Goal: Task Accomplishment & Management: Manage account settings

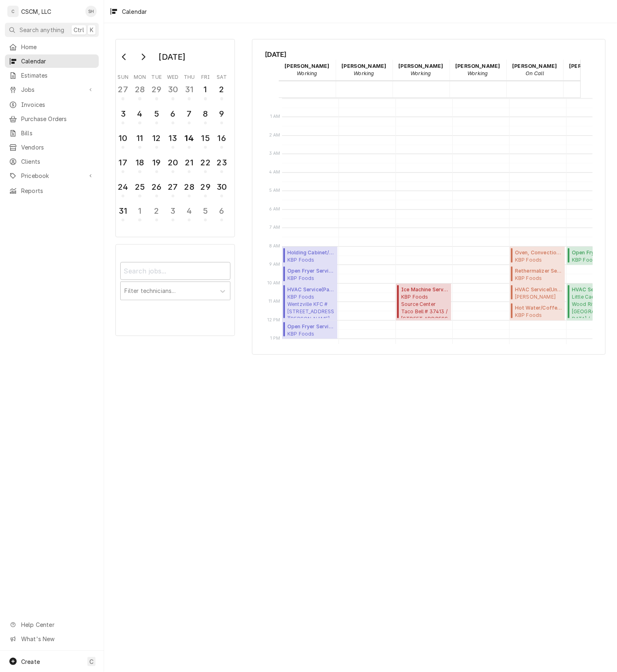
scroll to position [124, 3]
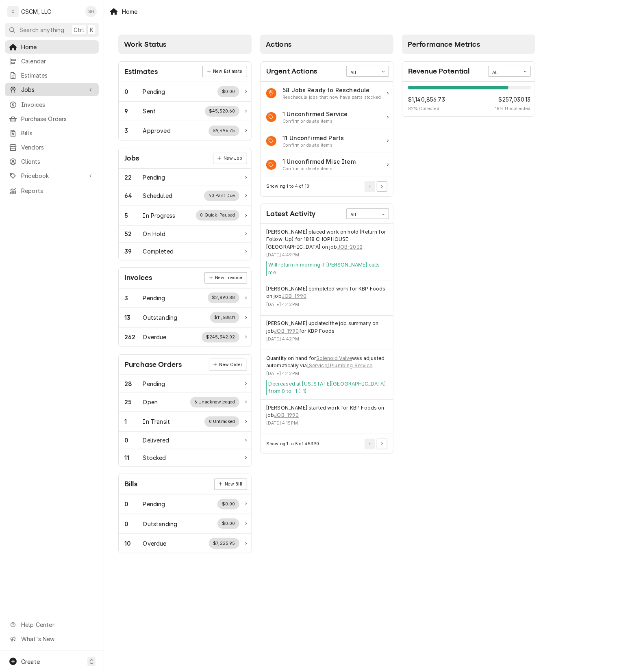
click at [60, 86] on span "Jobs" at bounding box center [51, 89] width 61 height 9
click at [57, 100] on span "Jobs" at bounding box center [58, 104] width 74 height 9
click at [32, 89] on span "Jobs" at bounding box center [51, 89] width 61 height 9
click at [36, 105] on div "Jobs" at bounding box center [52, 104] width 91 height 10
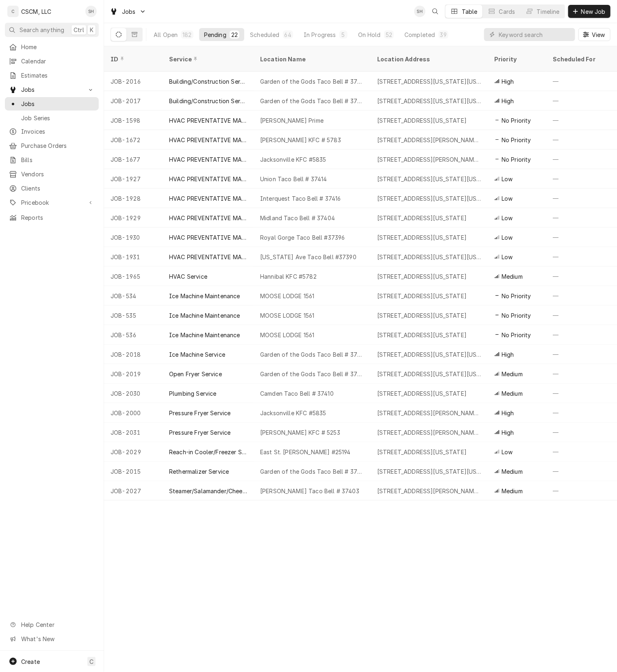
click at [346, 572] on div "ID Service Location Name Location Address Priority Scheduled For Status Date Re…" at bounding box center [360, 359] width 513 height 626
click at [365, 32] on div "On Hold" at bounding box center [369, 34] width 23 height 9
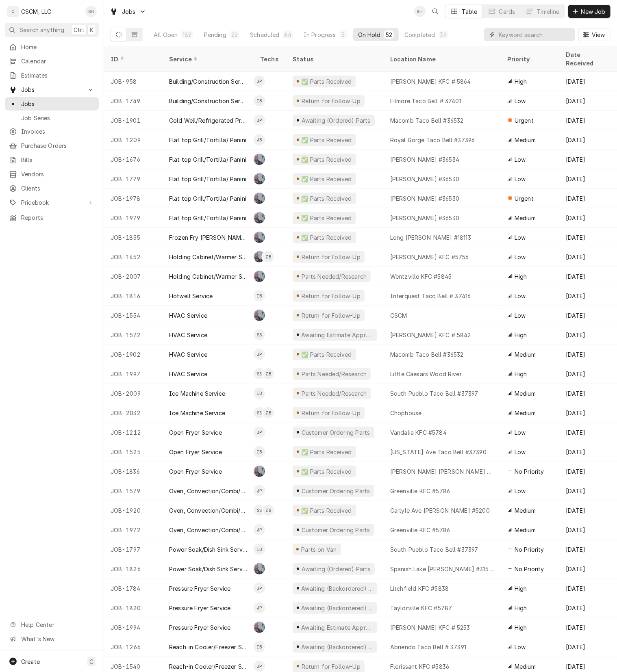
click at [511, 39] on input "Dynamic Content Wrapper" at bounding box center [535, 34] width 72 height 13
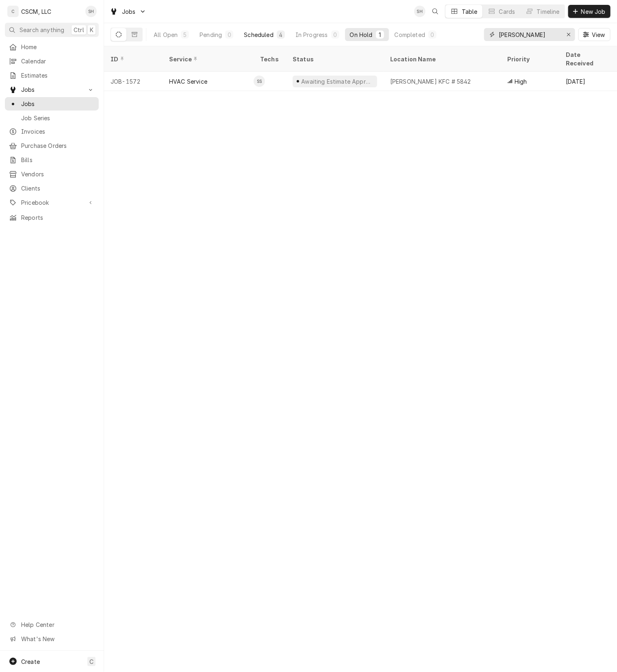
type input "ALTON"
click at [275, 39] on button "Scheduled 4" at bounding box center [264, 34] width 50 height 13
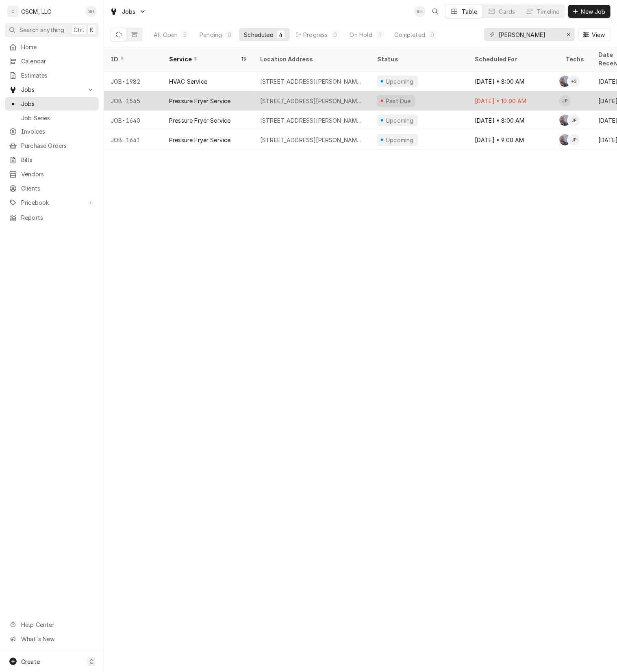
click at [511, 94] on div "Jul 16 • 10:00 AM" at bounding box center [513, 101] width 91 height 20
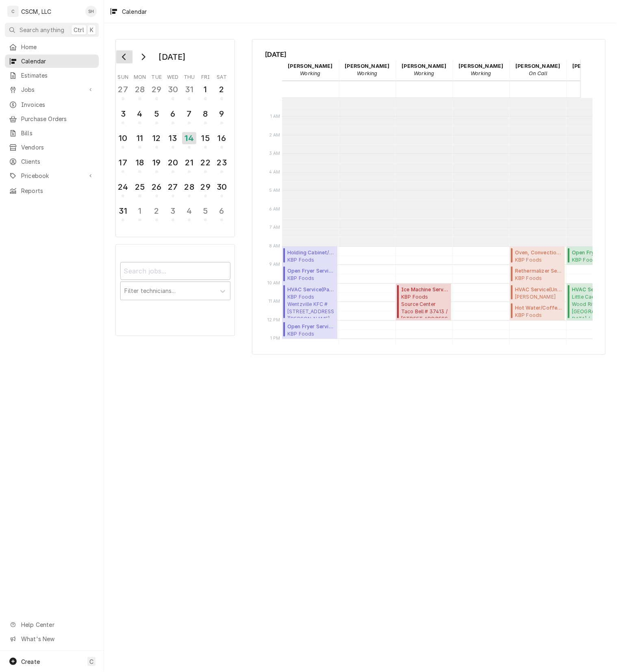
scroll to position [148, 0]
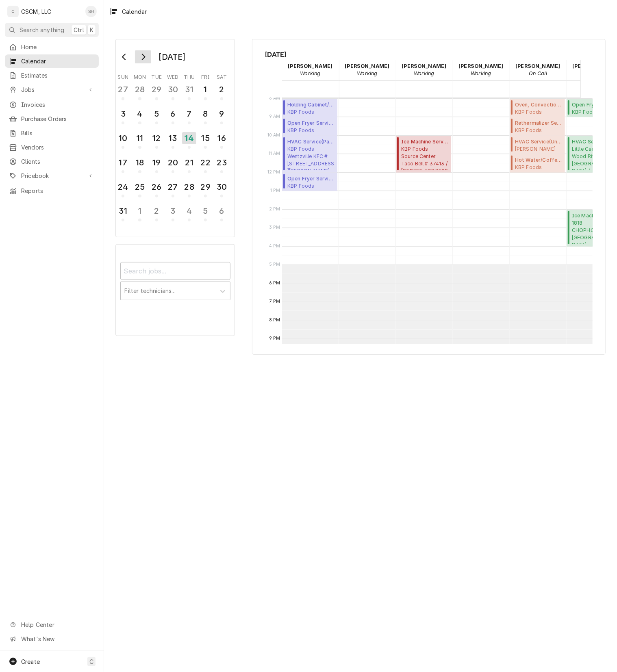
click at [144, 56] on icon "Go to next month" at bounding box center [144, 57] width 4 height 7
click at [120, 61] on button "Go to previous month" at bounding box center [124, 56] width 16 height 13
click at [209, 134] on div "15" at bounding box center [205, 138] width 14 height 14
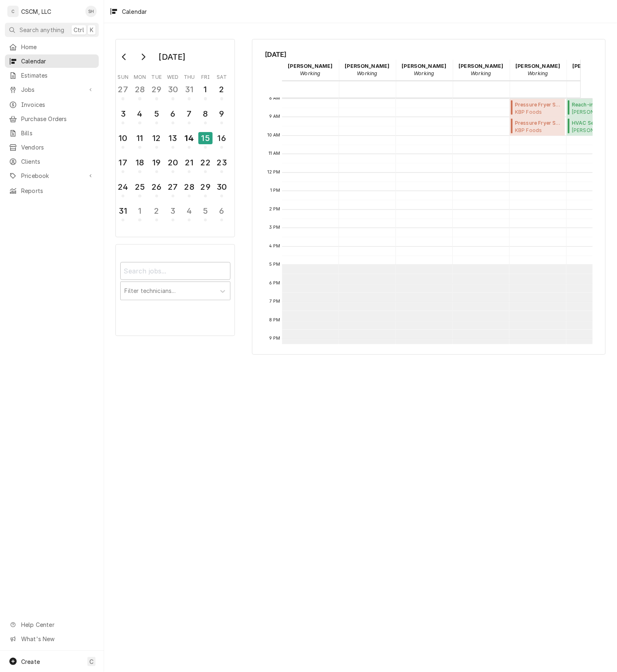
click at [436, 12] on div "Calendar" at bounding box center [360, 11] width 513 height 23
click at [531, 116] on div "Pressure Fryer Service ( Upcoming ) KBP Foods Homer Adams KFC # 5842 / 2994 Hom…" at bounding box center [538, 108] width 56 height 19
click at [534, 124] on span "Pressure Fryer Service ( Upcoming )" at bounding box center [539, 123] width 48 height 7
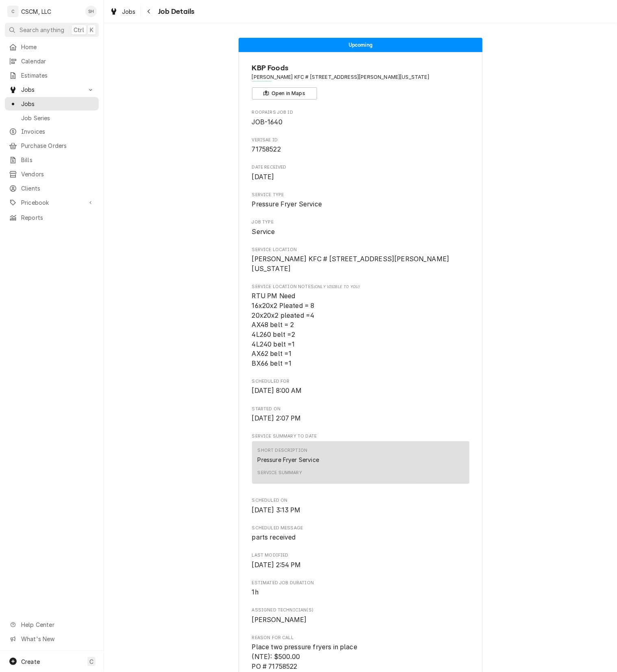
scroll to position [585, 0]
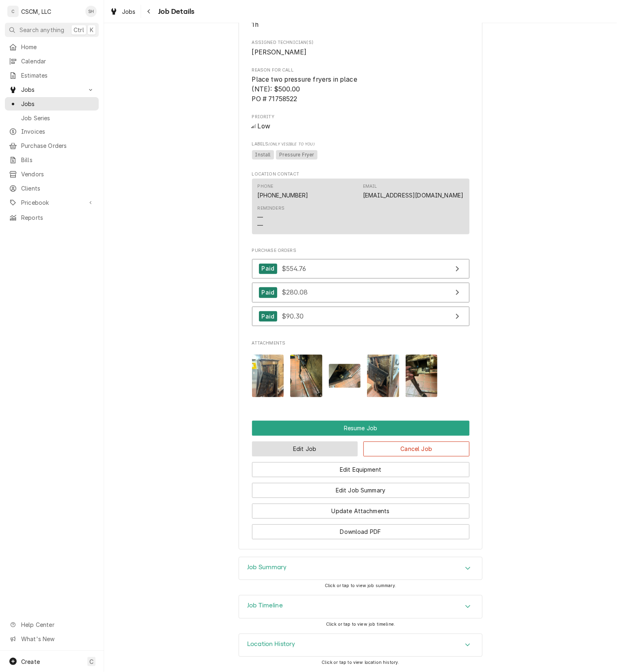
click at [279, 443] on button "Edit Job" at bounding box center [305, 449] width 106 height 15
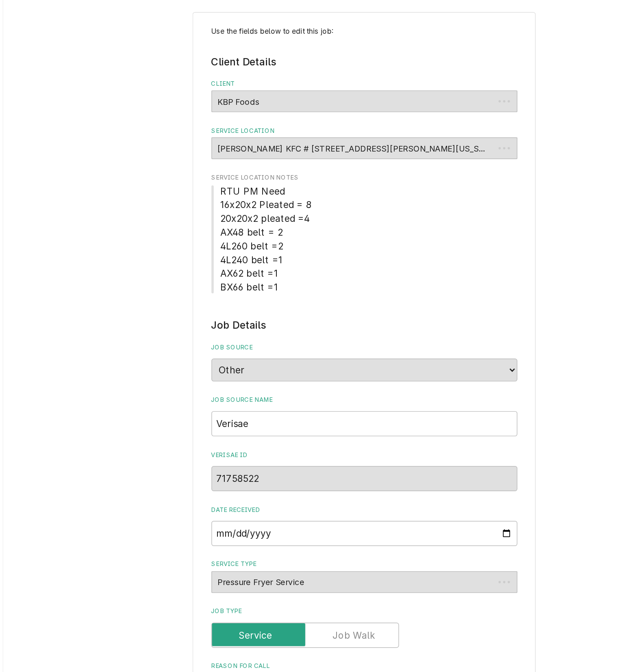
type textarea "x"
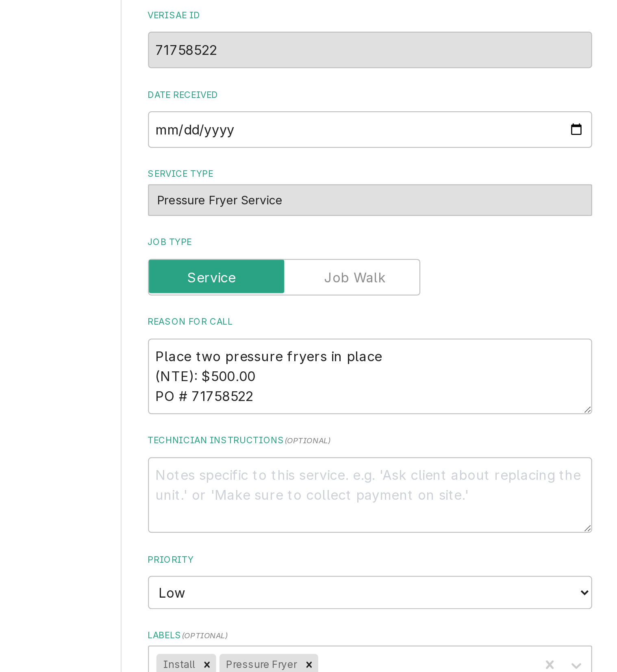
scroll to position [391, 0]
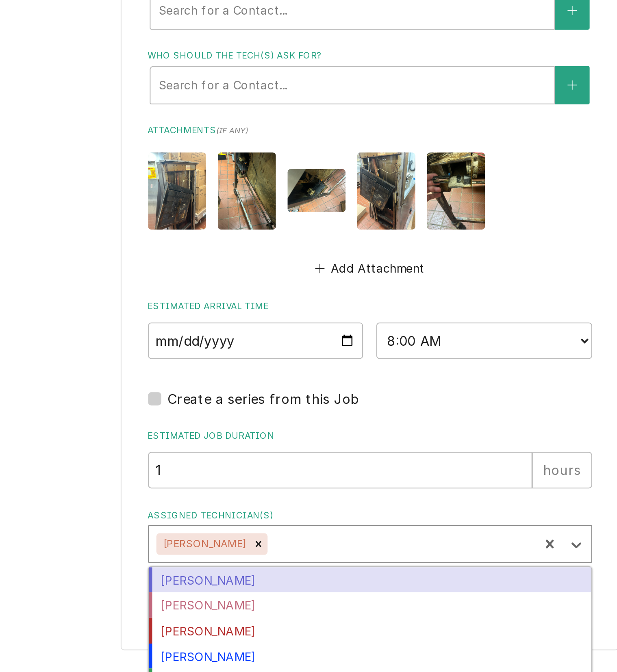
click at [330, 610] on div "Assigned Technician(s)" at bounding box center [375, 609] width 127 height 15
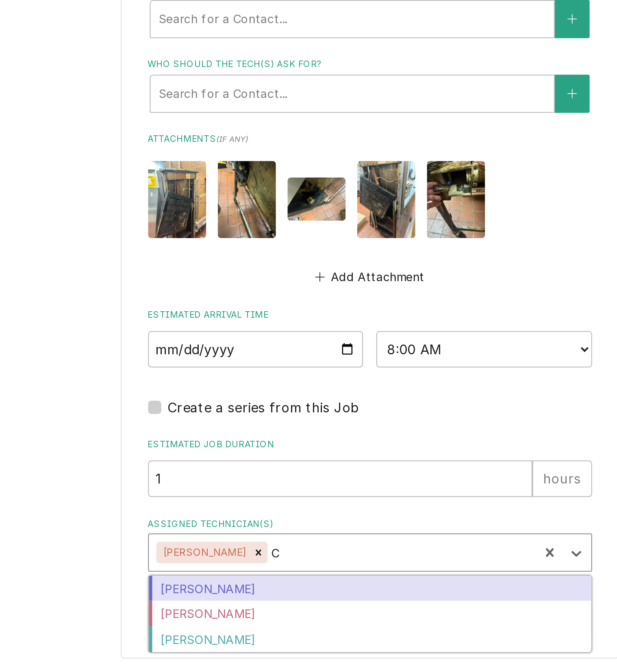
type input "CH"
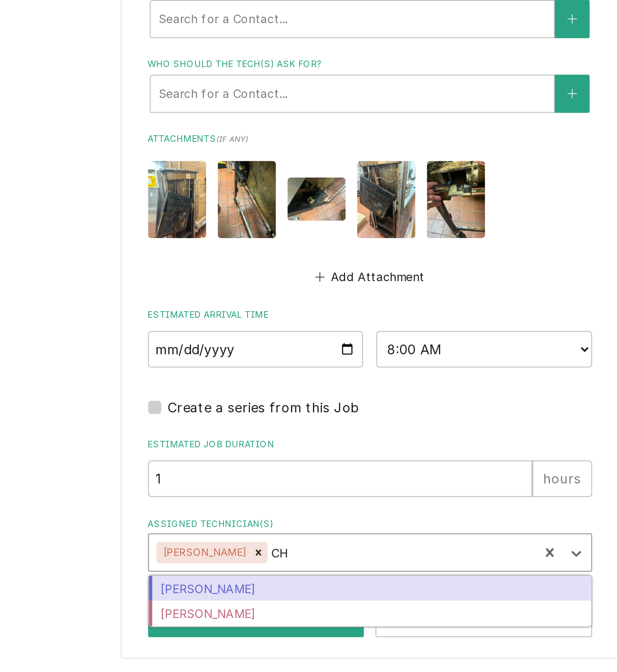
click at [320, 625] on div "[PERSON_NAME]" at bounding box center [360, 631] width 217 height 13
type textarea "x"
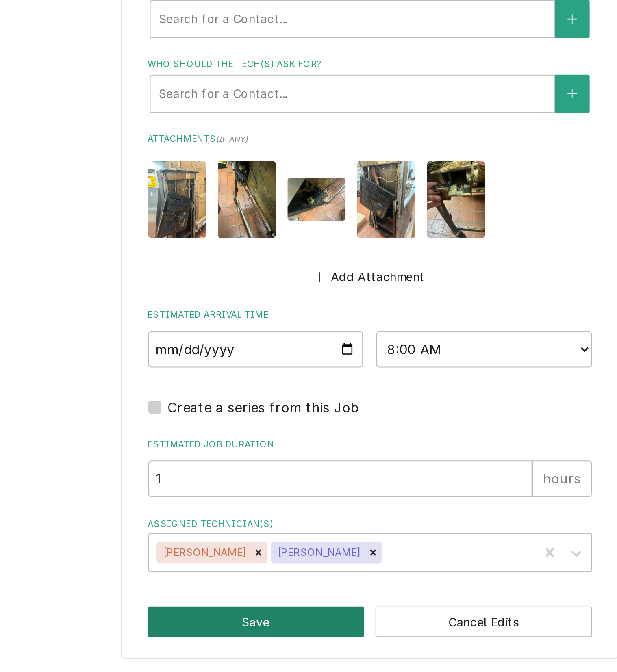
click at [315, 646] on button "Save" at bounding box center [305, 647] width 106 height 15
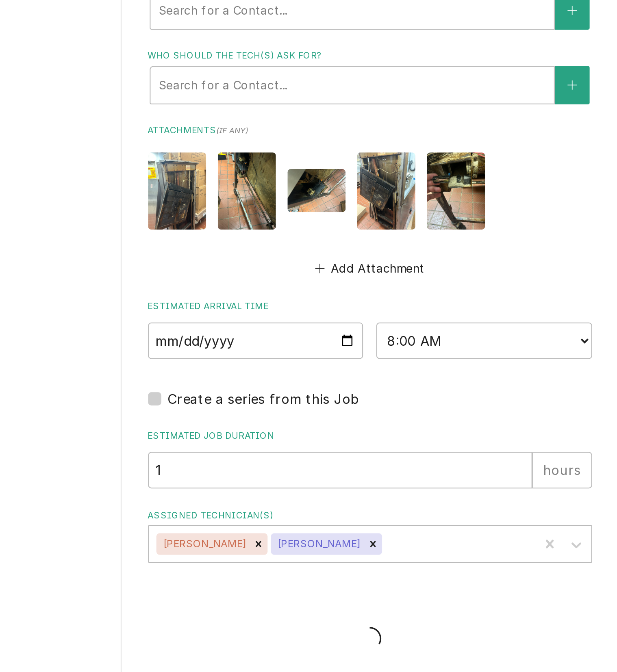
type textarea "x"
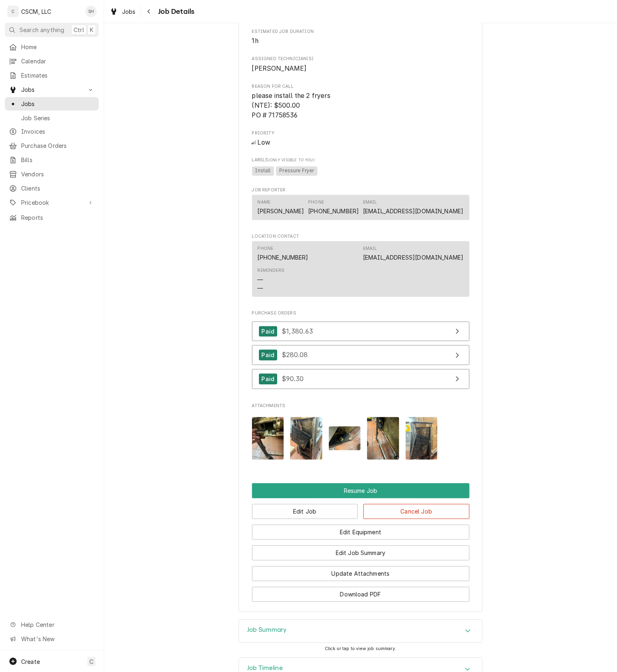
scroll to position [720, 0]
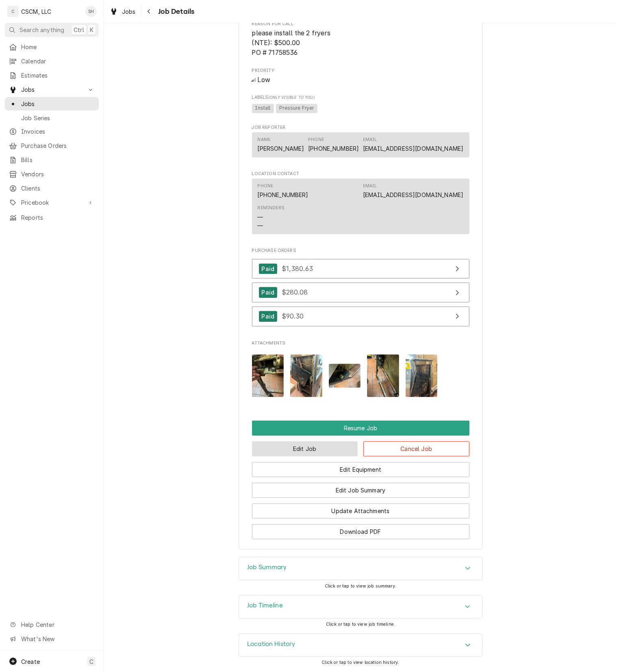
click at [282, 450] on button "Edit Job" at bounding box center [305, 449] width 106 height 15
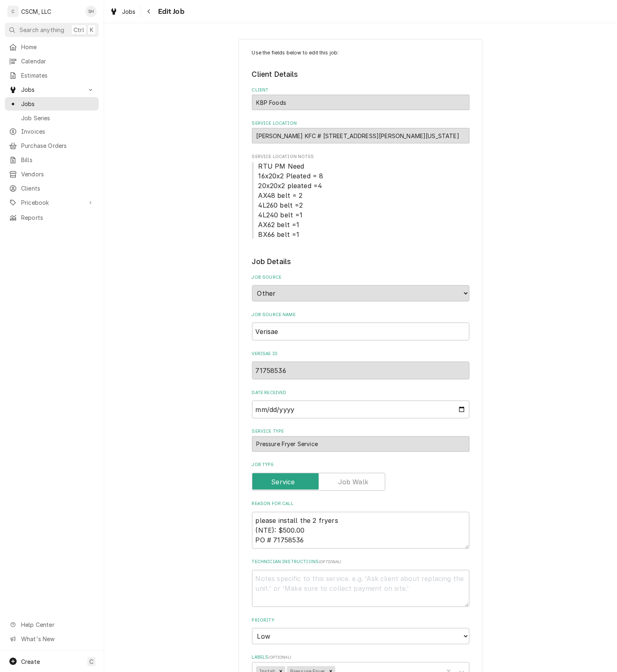
type textarea "x"
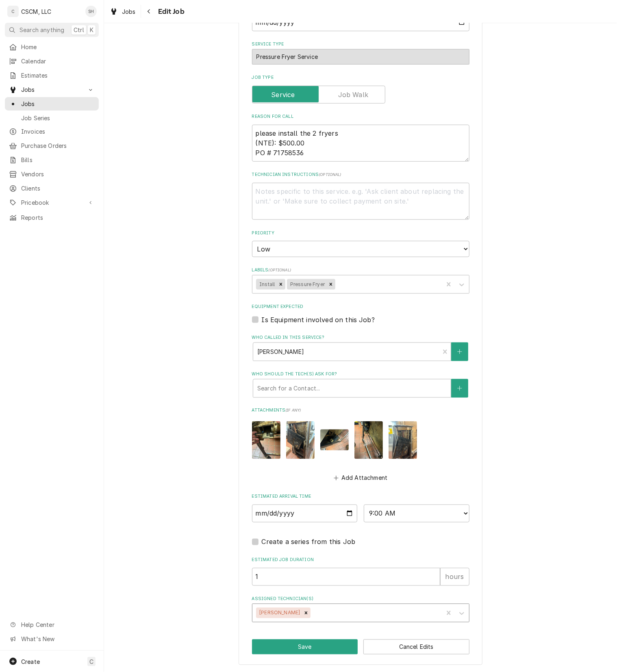
click at [346, 615] on div "Assigned Technician(s)" at bounding box center [375, 613] width 127 height 15
type input "CHR"
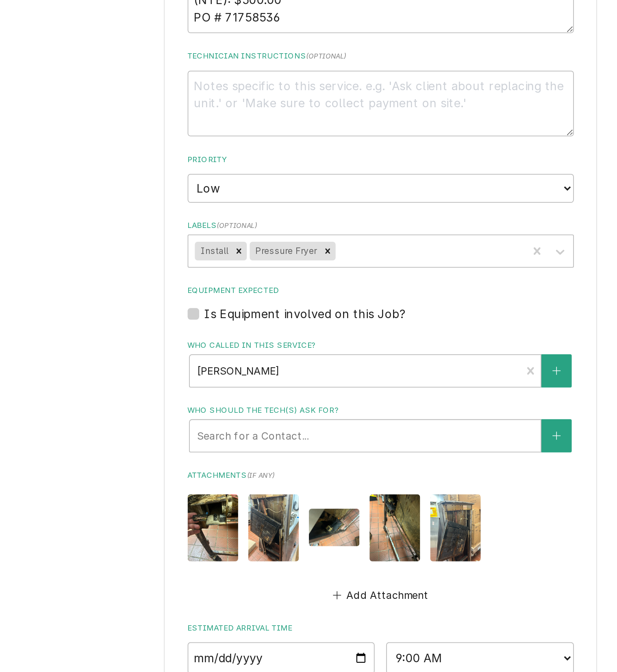
scroll to position [0, 0]
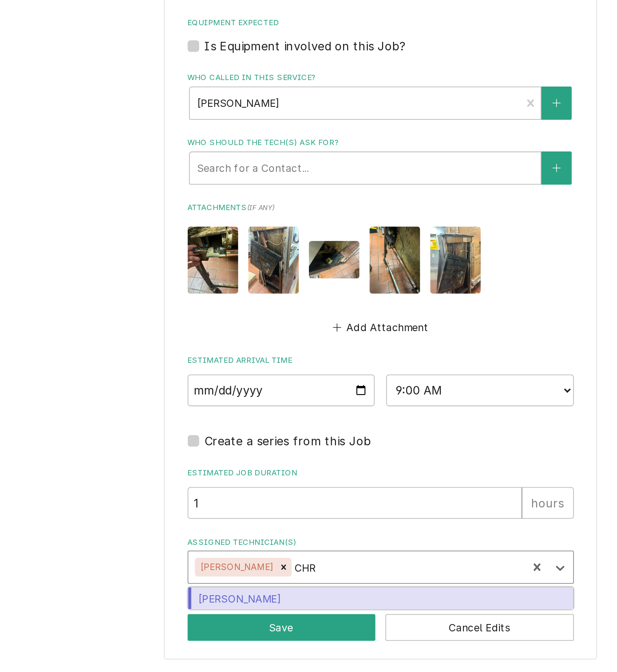
click at [292, 626] on div "[PERSON_NAME]" at bounding box center [360, 631] width 217 height 13
type textarea "x"
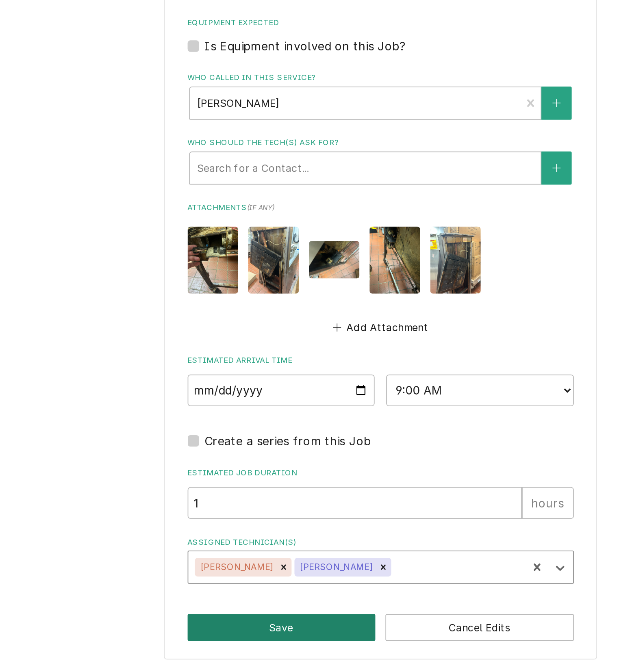
click at [290, 653] on button "Save" at bounding box center [305, 647] width 106 height 15
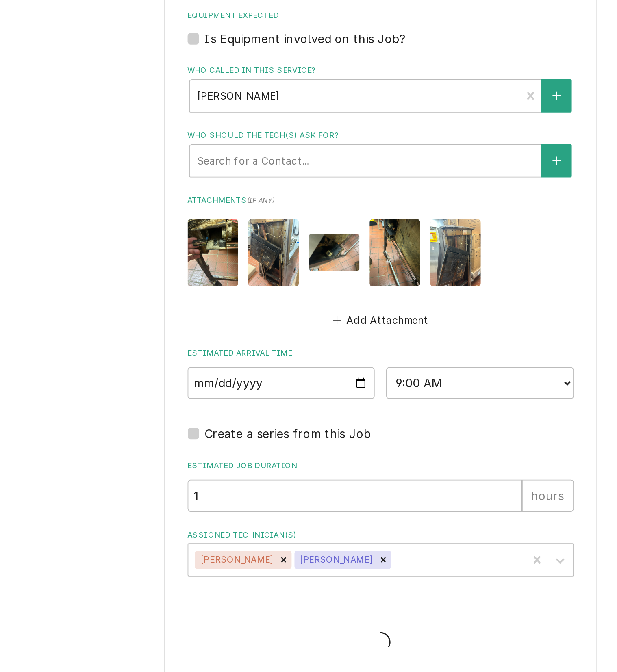
type textarea "x"
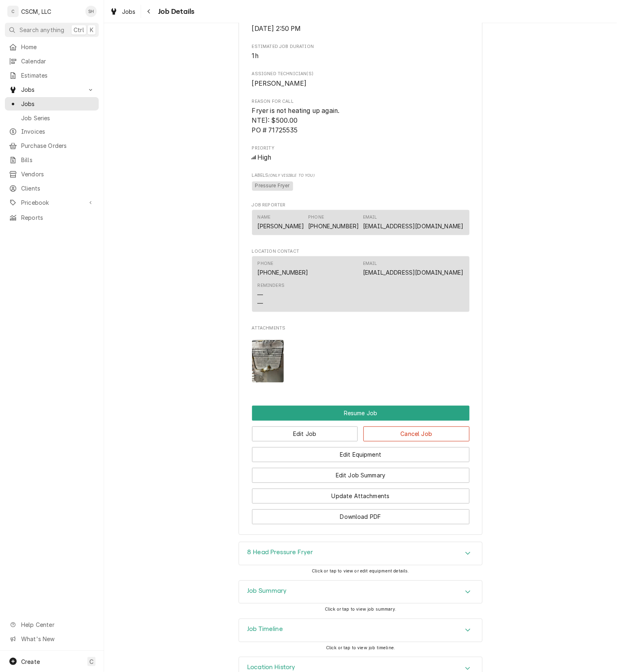
scroll to position [656, 0]
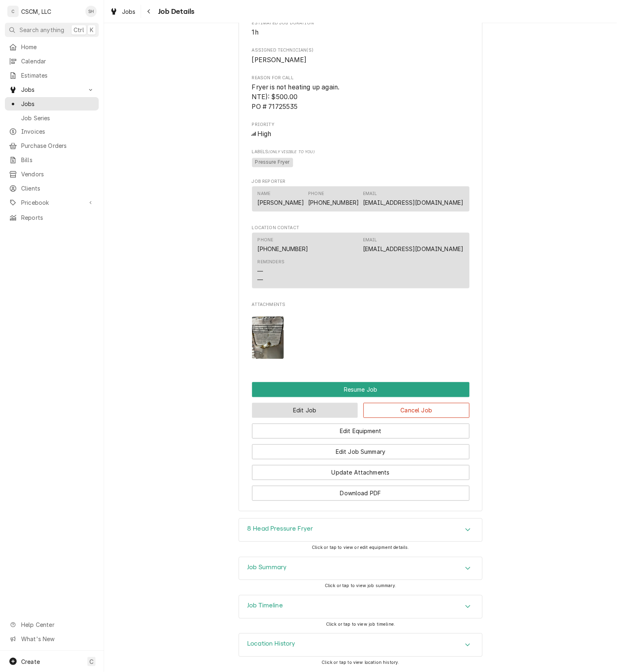
click at [300, 403] on button "Edit Job" at bounding box center [305, 410] width 106 height 15
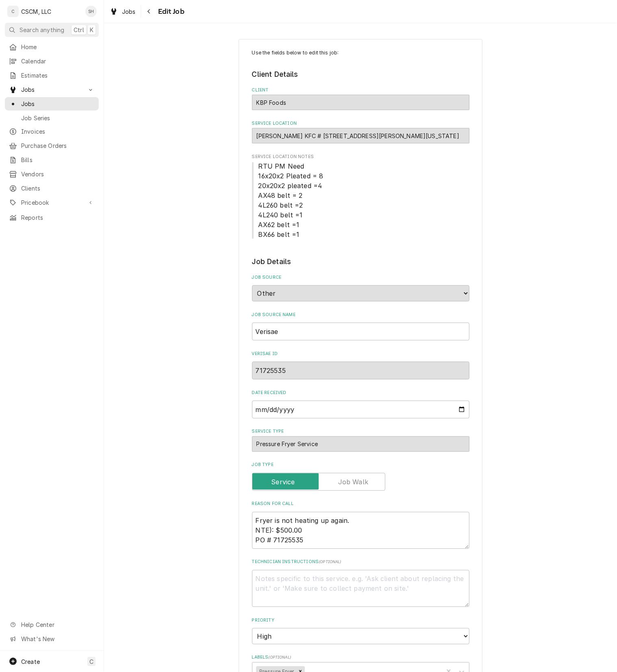
type textarea "x"
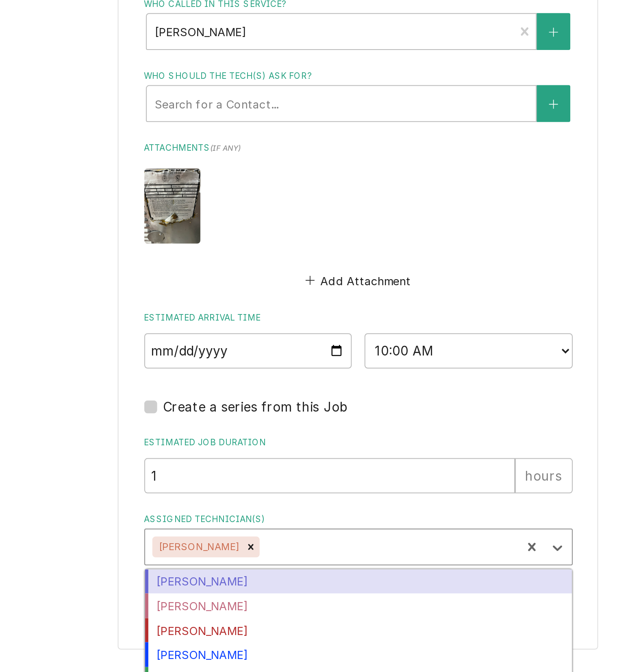
click at [333, 616] on div "Assigned Technician(s)" at bounding box center [375, 609] width 127 height 15
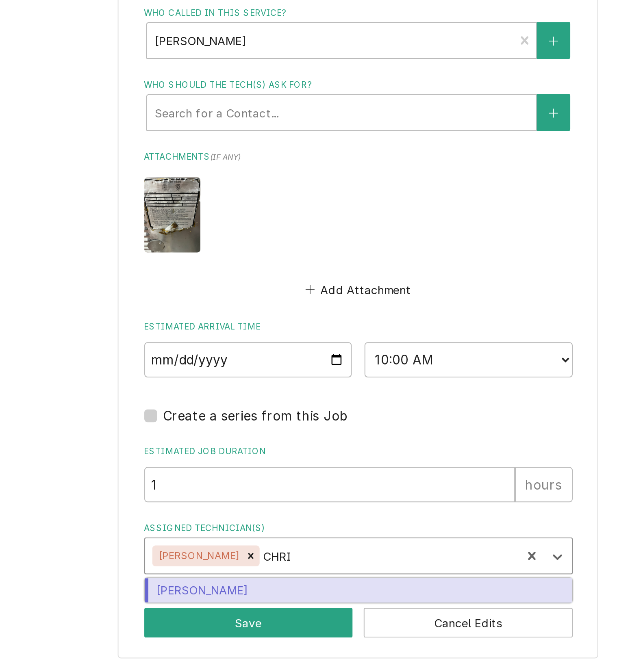
type input "[PERSON_NAME]"
click at [337, 628] on div "[PERSON_NAME]" at bounding box center [360, 631] width 217 height 13
type textarea "x"
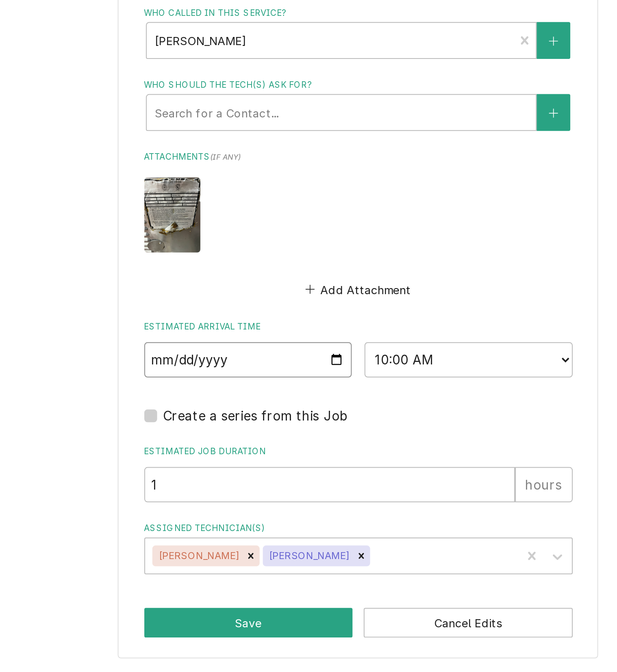
click at [341, 515] on input "2025-07-16" at bounding box center [305, 514] width 106 height 18
type textarea "x"
type input "2025-08-16"
type textarea "x"
type input "2025-08-15"
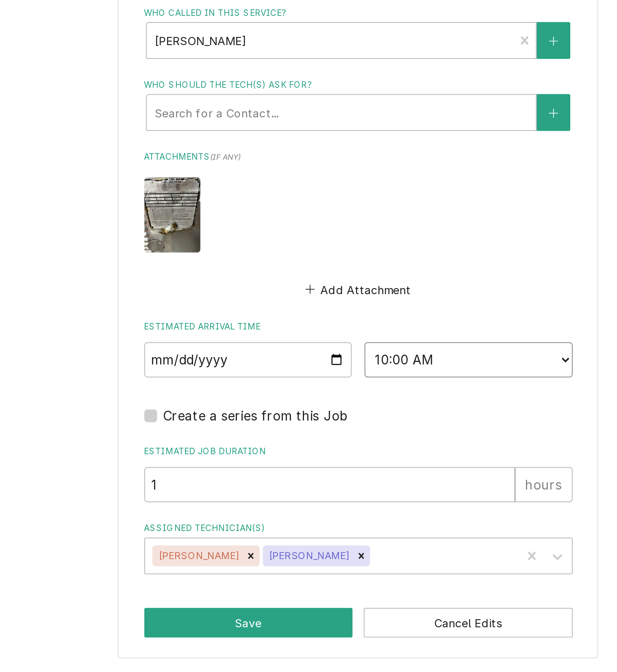
click at [456, 515] on select "AM / PM 6:00 AM 6:15 AM 6:30 AM 6:45 AM 7:00 AM 7:15 AM 7:30 AM 7:45 AM 8:00 AM…" at bounding box center [417, 514] width 106 height 18
click at [364, 505] on select "AM / PM 6:00 AM 6:15 AM 6:30 AM 6:45 AM 7:00 AM 7:15 AM 7:30 AM 7:45 AM 8:00 AM…" at bounding box center [417, 514] width 106 height 18
click at [293, 651] on button "Save" at bounding box center [305, 647] width 106 height 15
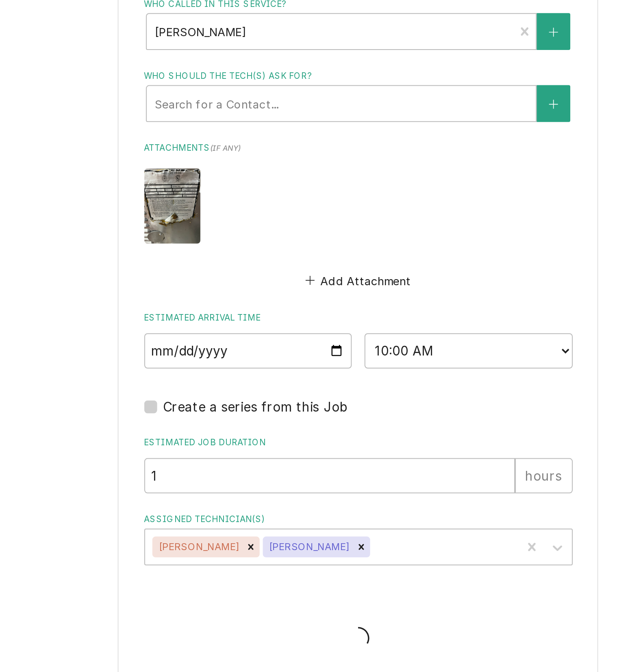
type textarea "x"
